Goal: Task Accomplishment & Management: Use online tool/utility

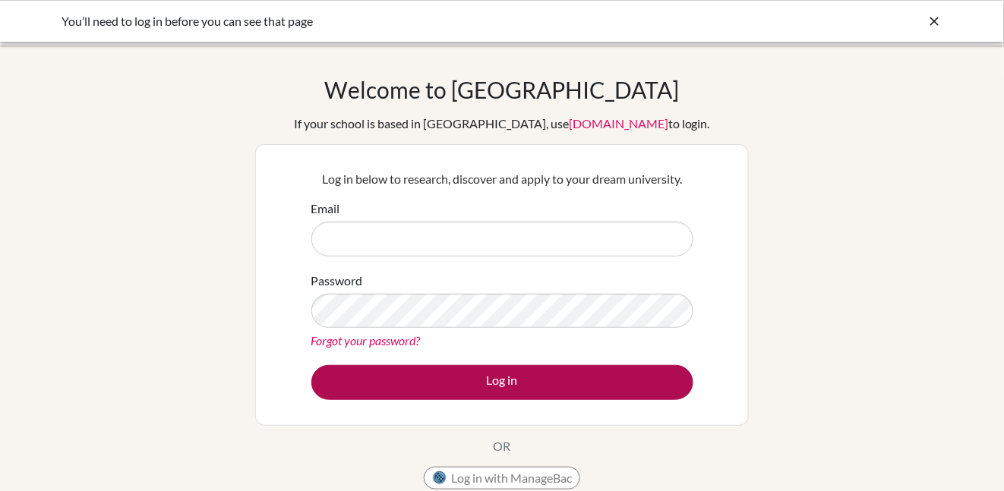
type input "[EMAIL_ADDRESS][DOMAIN_NAME]"
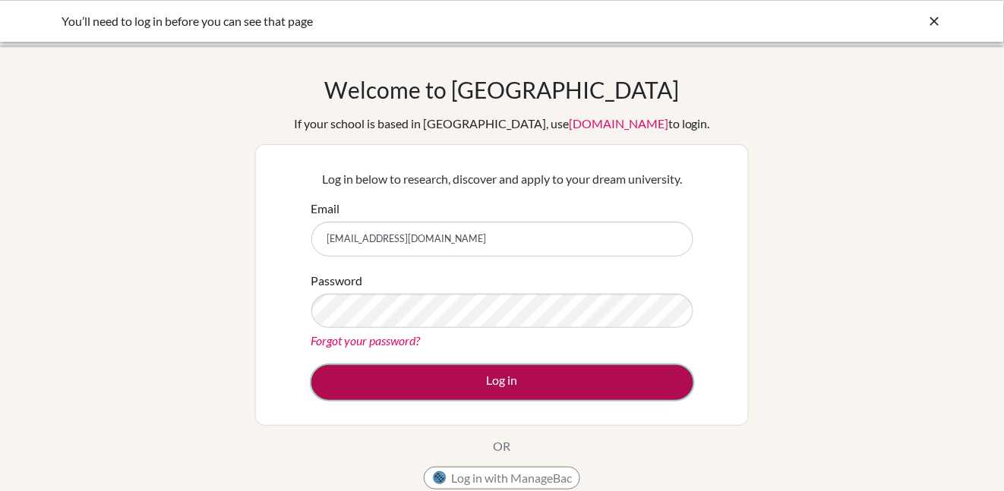
click at [504, 378] on button "Log in" at bounding box center [502, 382] width 382 height 35
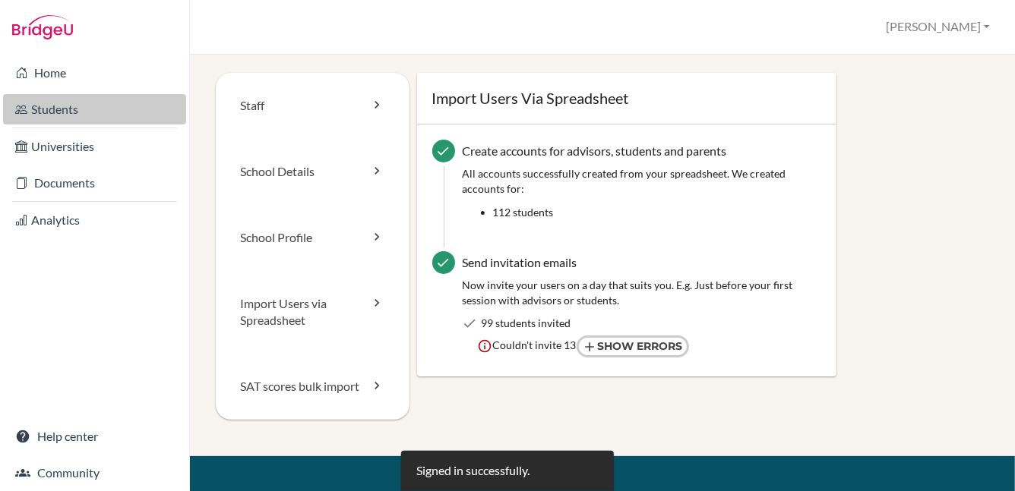
click at [44, 112] on link "Students" at bounding box center [94, 109] width 183 height 30
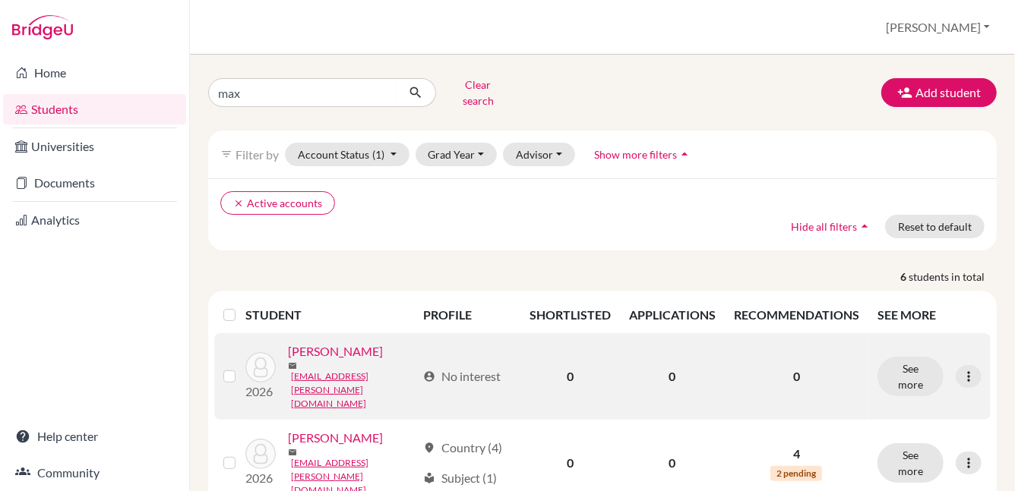
click at [342, 351] on link "Brice, Maxime" at bounding box center [335, 352] width 95 height 18
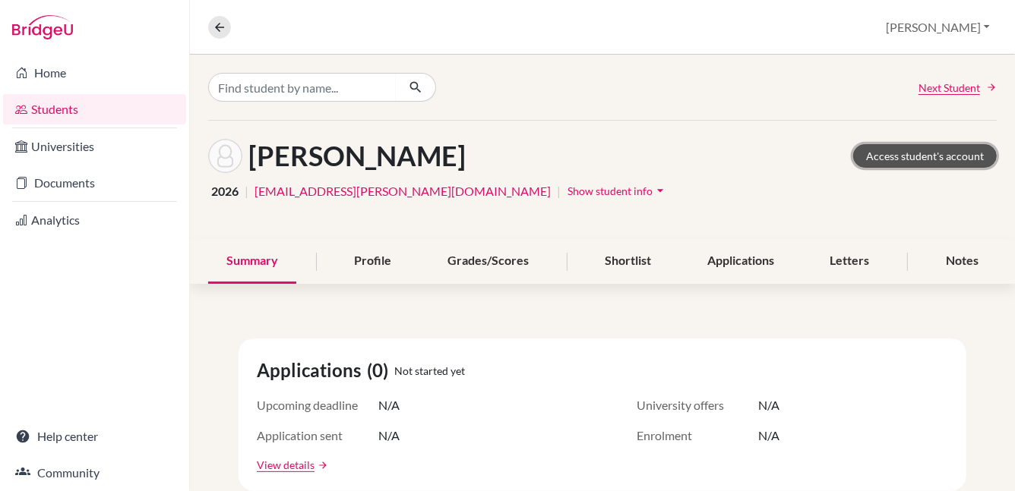
click at [921, 153] on link "Access student's account" at bounding box center [925, 156] width 144 height 24
